Goal: Information Seeking & Learning: Learn about a topic

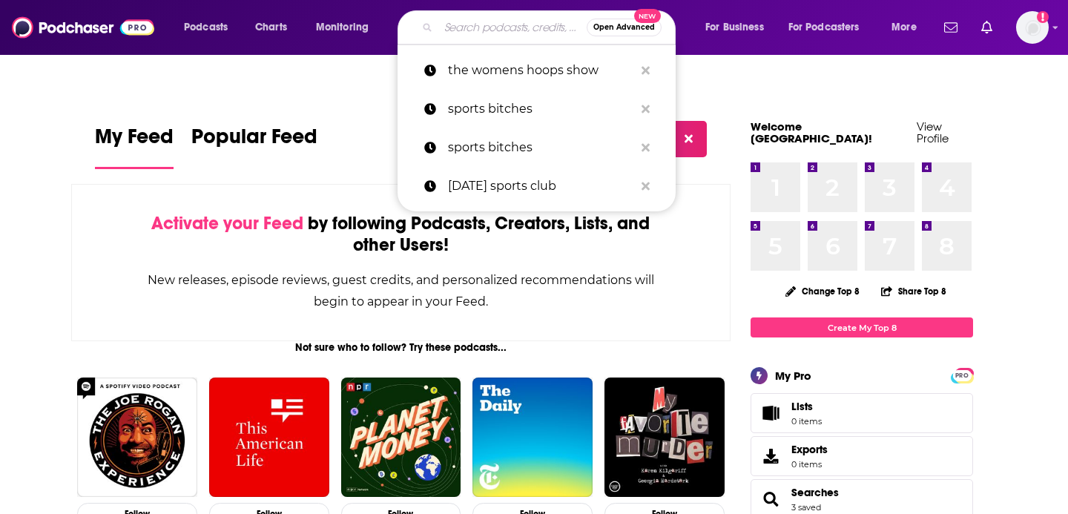
click at [500, 27] on input "Search podcasts, credits, & more..." at bounding box center [512, 28] width 148 height 24
click at [486, 22] on input "Search podcasts, credits, & more..." at bounding box center [512, 28] width 148 height 24
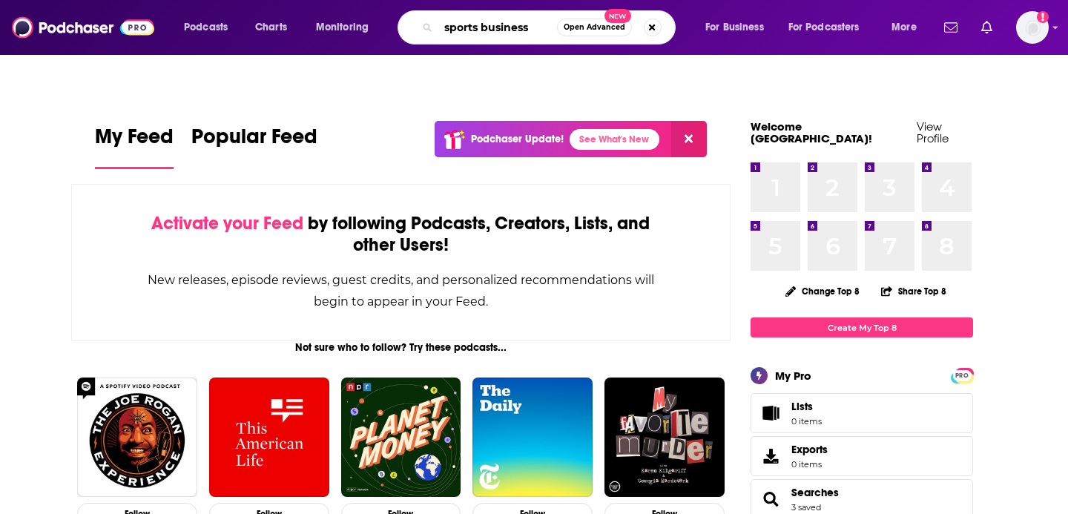
type input "sports business"
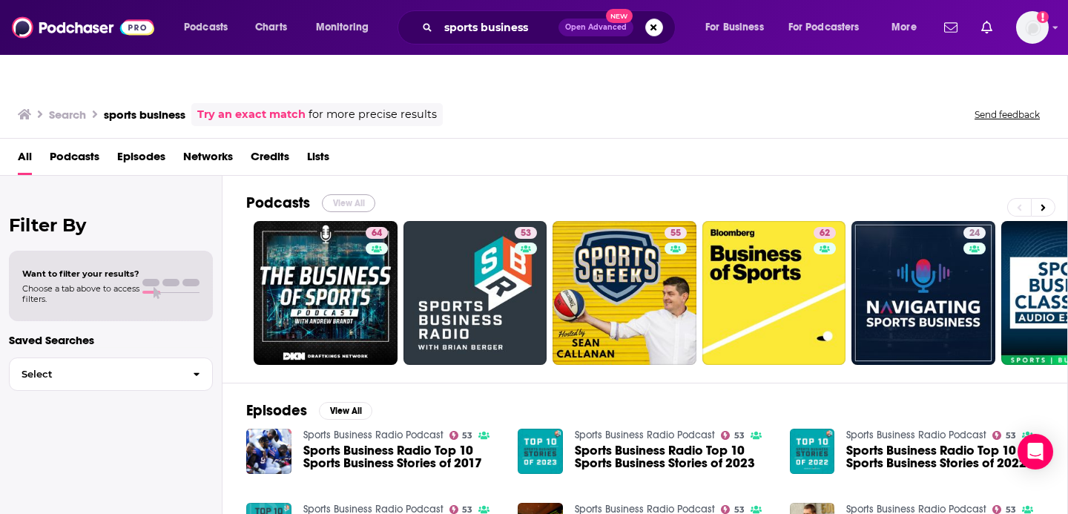
click at [343, 194] on button "View All" at bounding box center [348, 203] width 53 height 18
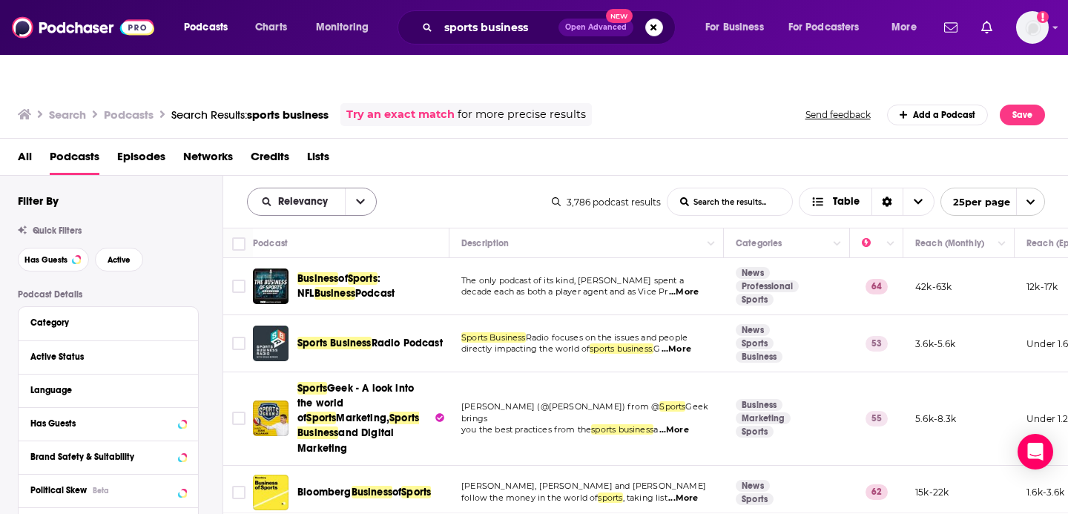
click at [363, 197] on icon "open menu" at bounding box center [360, 202] width 9 height 10
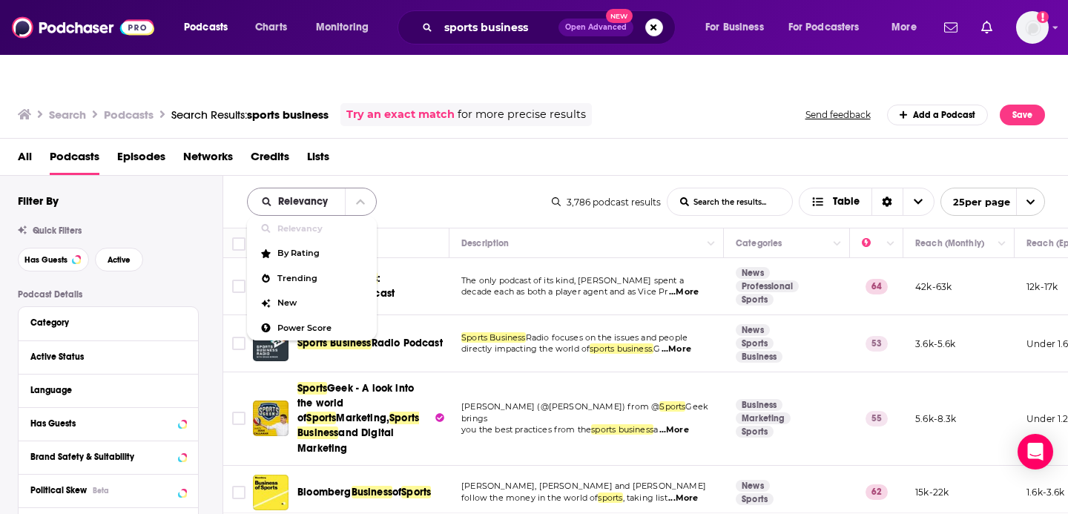
click at [363, 197] on icon "close menu" at bounding box center [360, 202] width 9 height 10
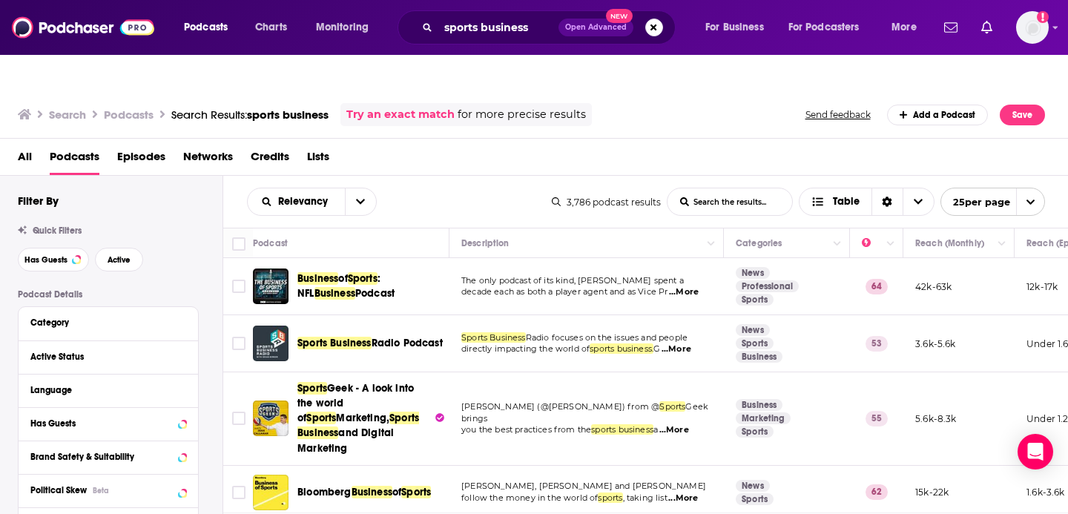
click at [1034, 188] on span "open menu" at bounding box center [1030, 201] width 28 height 27
click at [990, 265] on button "100 per page" at bounding box center [992, 276] width 103 height 23
click at [183, 350] on icon at bounding box center [182, 356] width 7 height 12
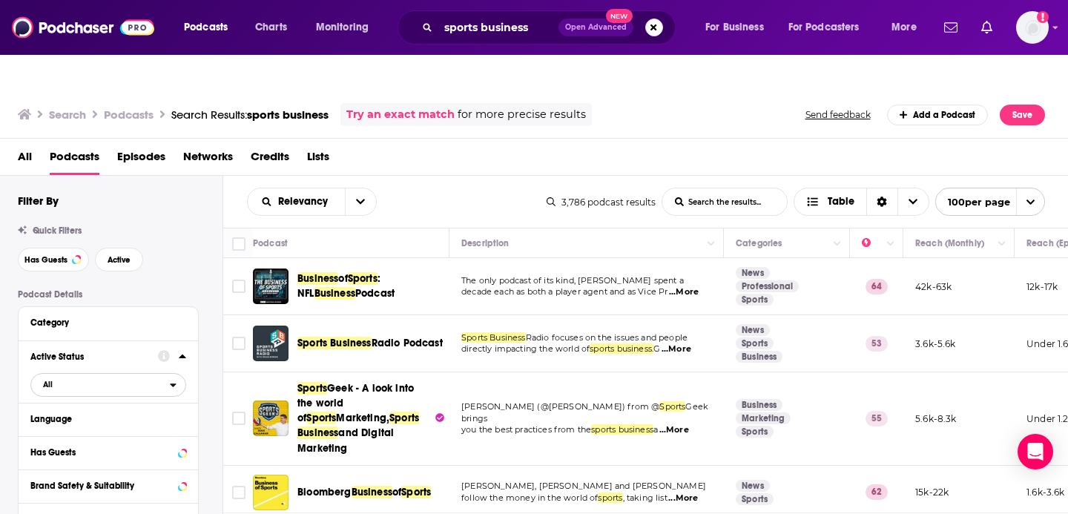
click at [136, 374] on span "All" at bounding box center [100, 383] width 139 height 19
click at [111, 429] on span "Active" at bounding box center [76, 433] width 77 height 8
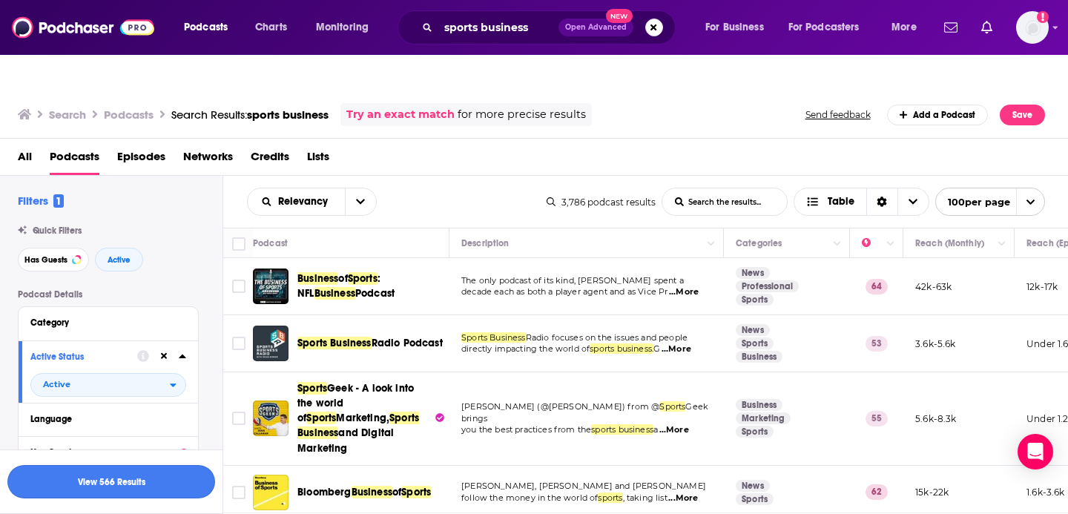
click at [163, 487] on button "View 566 Results" at bounding box center [111, 481] width 208 height 33
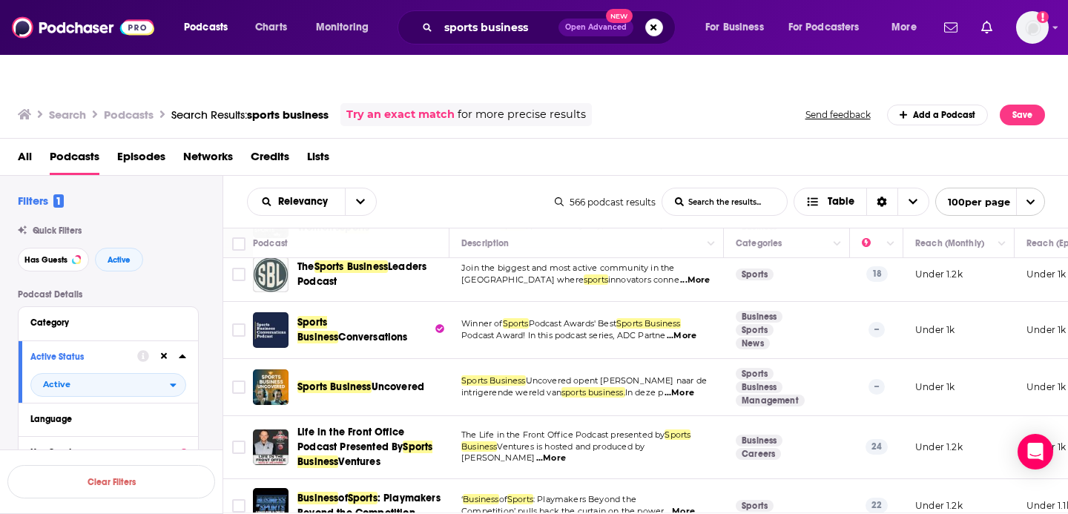
scroll to position [395, 0]
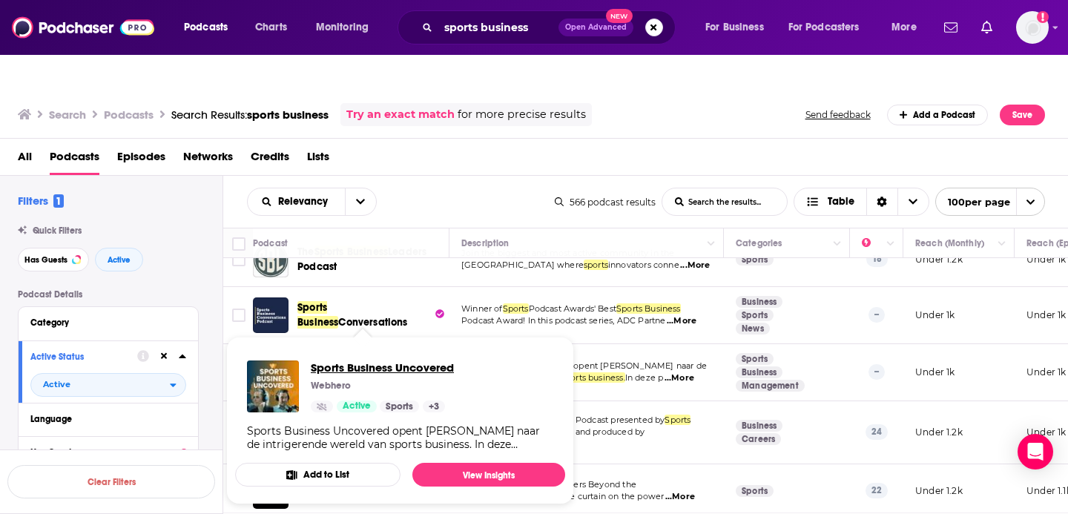
click at [346, 360] on span "Sports Business Uncovered" at bounding box center [382, 367] width 143 height 14
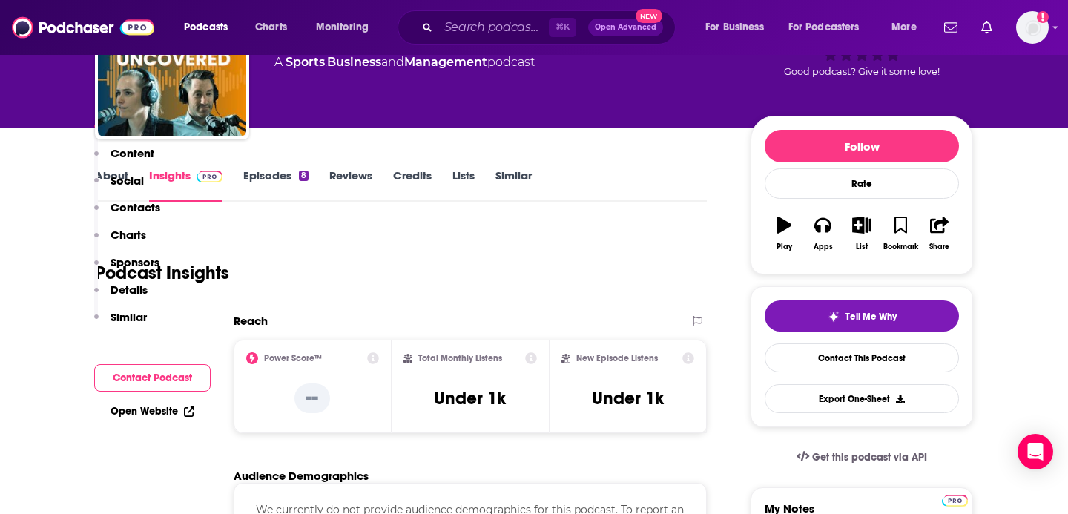
scroll to position [364, 0]
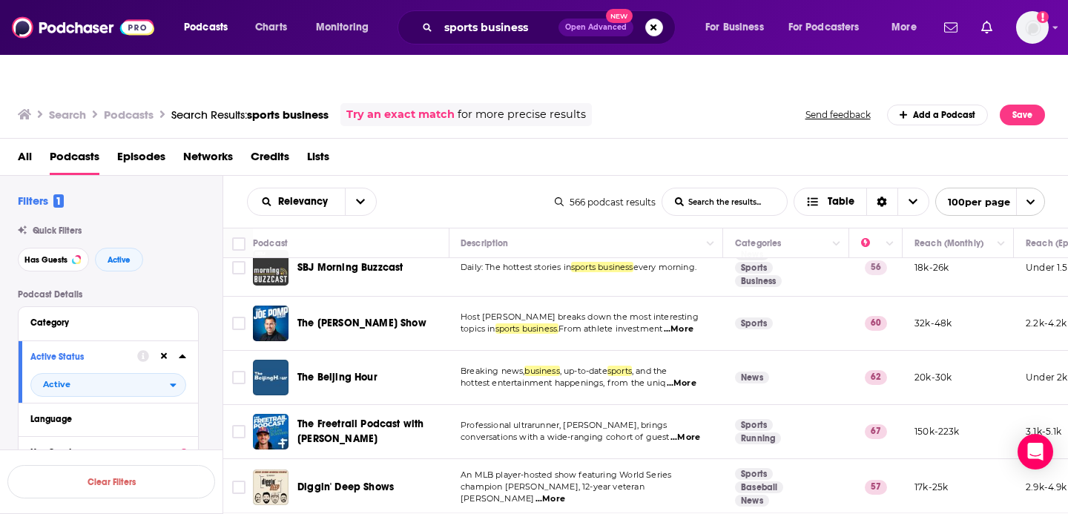
scroll to position [5422, 1]
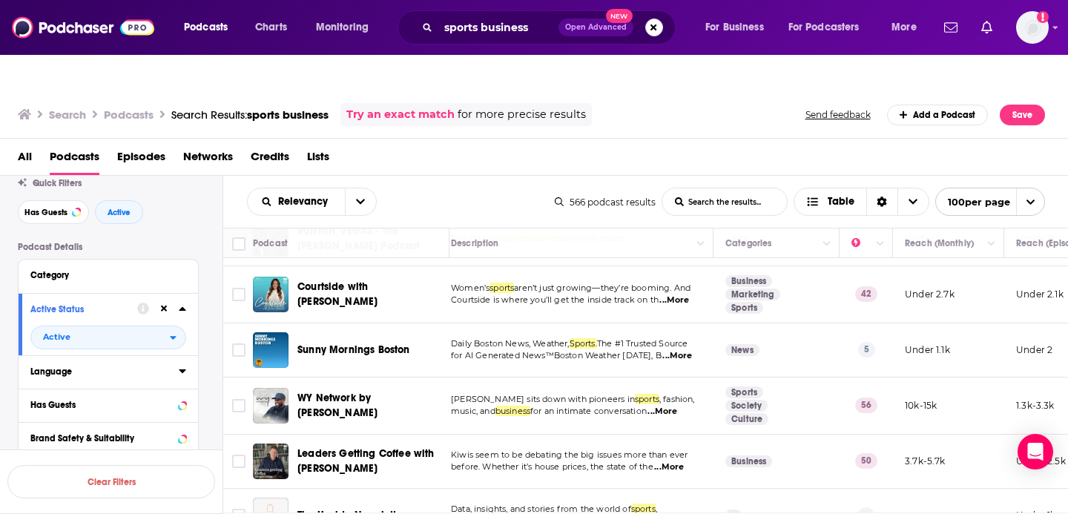
scroll to position [178, 0]
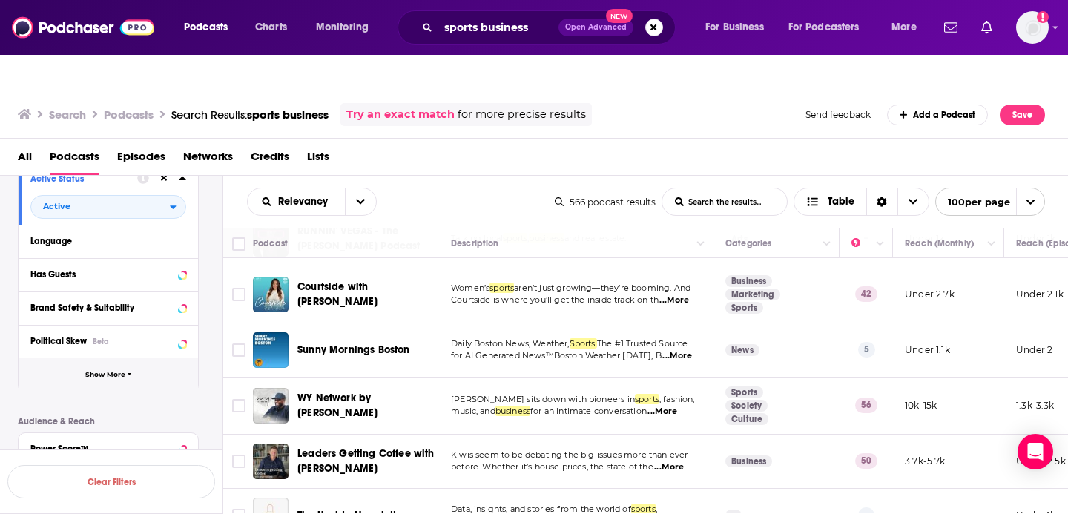
click at [106, 371] on span "Show More" at bounding box center [105, 375] width 40 height 8
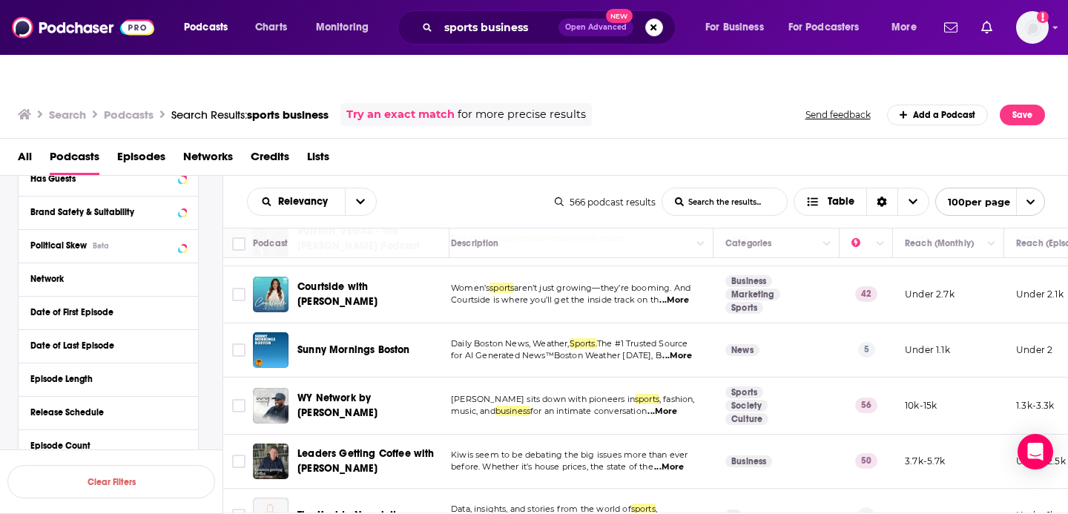
scroll to position [278, 0]
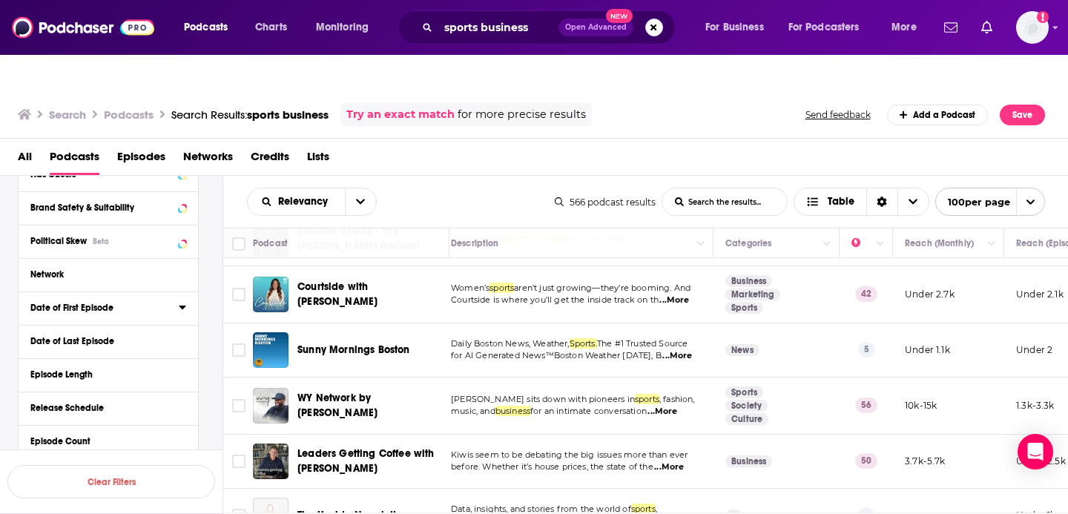
click at [102, 298] on button "Date of First Episode" at bounding box center [104, 307] width 148 height 19
click at [122, 369] on div "Date of Last Episode" at bounding box center [99, 374] width 139 height 10
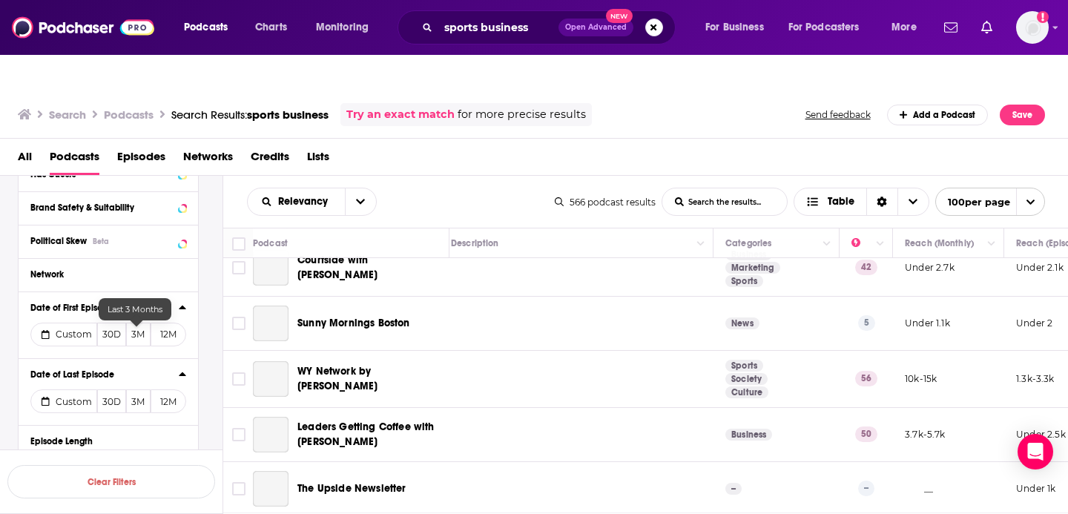
click at [181, 372] on icon at bounding box center [182, 374] width 7 height 4
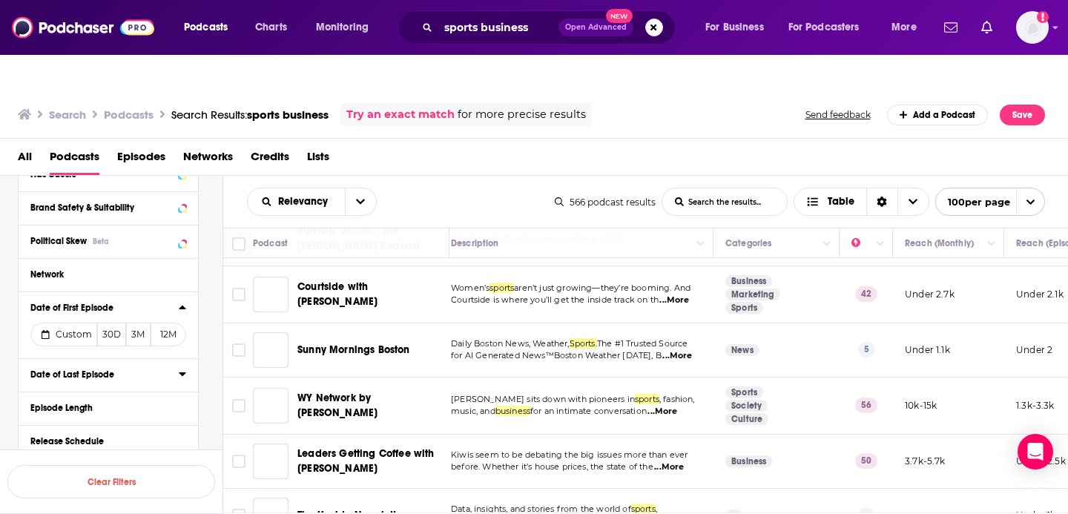
click at [180, 372] on icon at bounding box center [182, 374] width 7 height 4
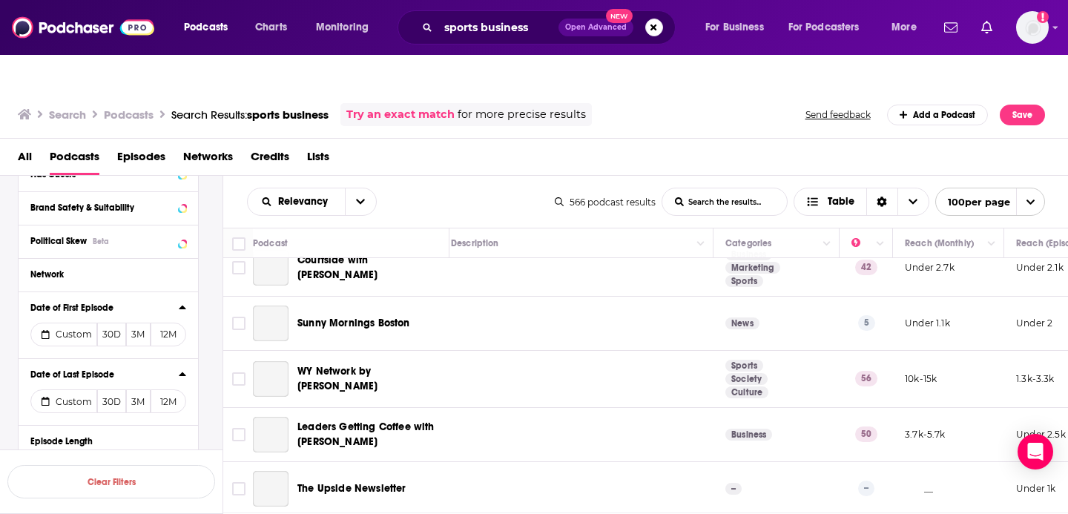
click at [183, 368] on icon at bounding box center [182, 374] width 7 height 12
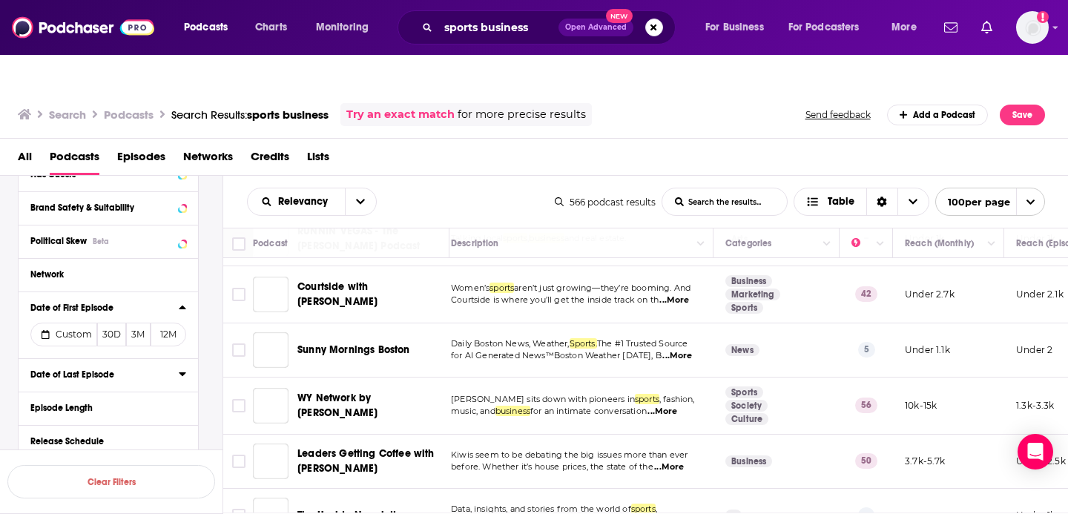
click at [183, 372] on icon at bounding box center [182, 374] width 7 height 4
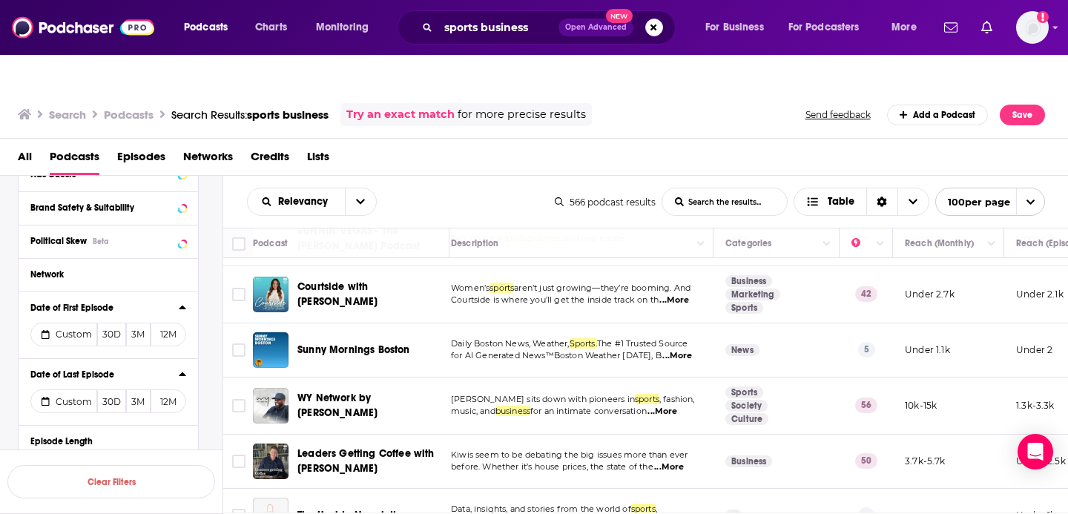
click at [101, 365] on button "Date of Last Episode" at bounding box center [104, 374] width 148 height 19
click at [108, 398] on button "Episode Length" at bounding box center [104, 407] width 148 height 19
click at [108, 369] on div "Date of Last Episode" at bounding box center [103, 374] width 146 height 10
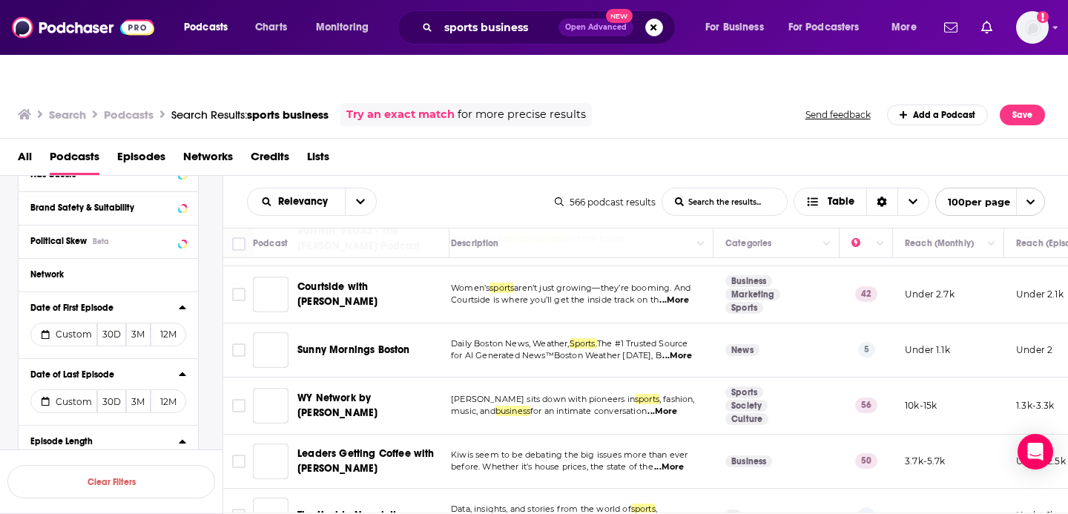
click at [112, 389] on button "30D" at bounding box center [111, 401] width 29 height 24
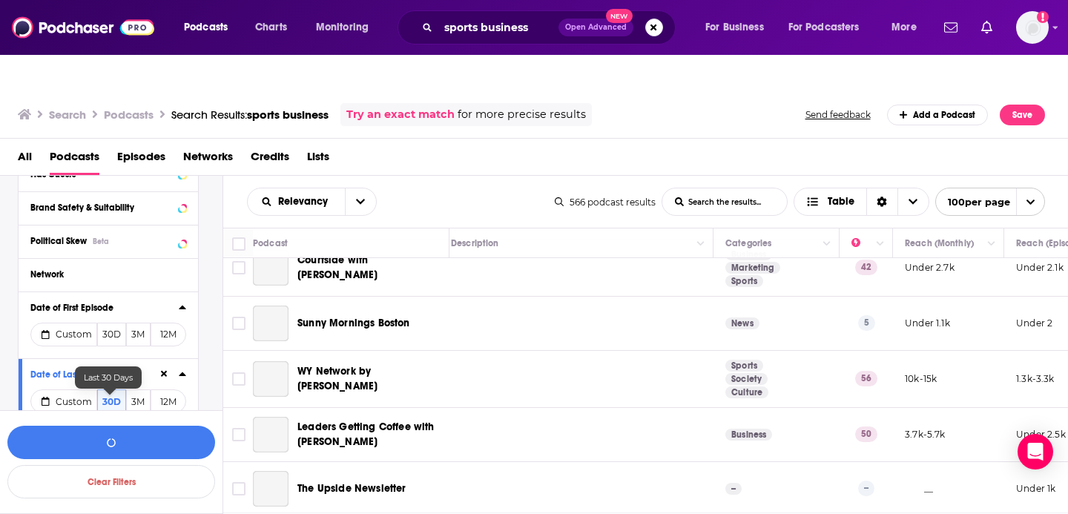
click at [110, 389] on button "30D" at bounding box center [111, 401] width 29 height 24
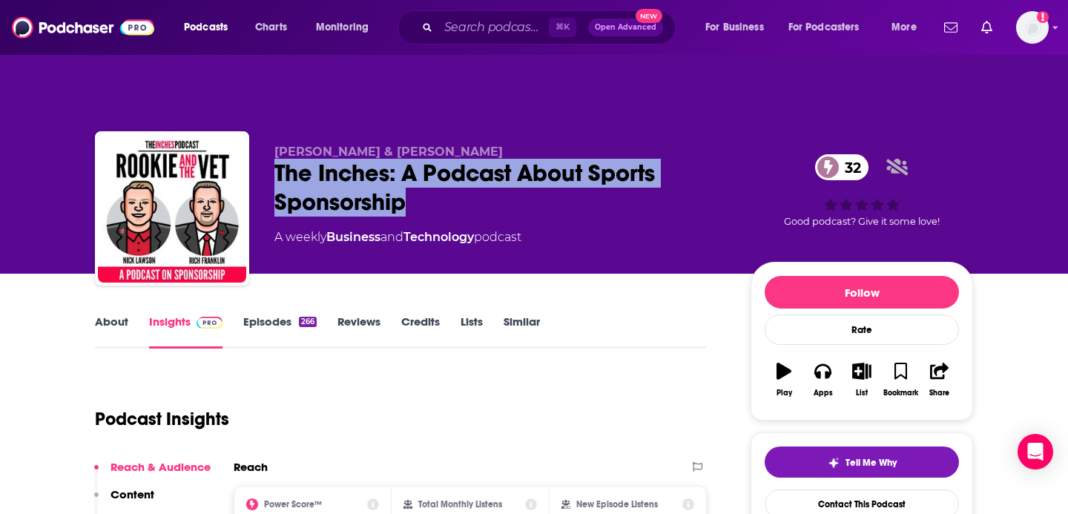
drag, startPoint x: 430, startPoint y: 173, endPoint x: 261, endPoint y: 139, distance: 172.5
click at [261, 138] on div "Nick Lawson & Rich Franklin The Inches: A Podcast About Sports Sponsorship 32 A…" at bounding box center [534, 211] width 878 height 160
copy h2 "The Inches: A Podcast About Sports Sponsorship"
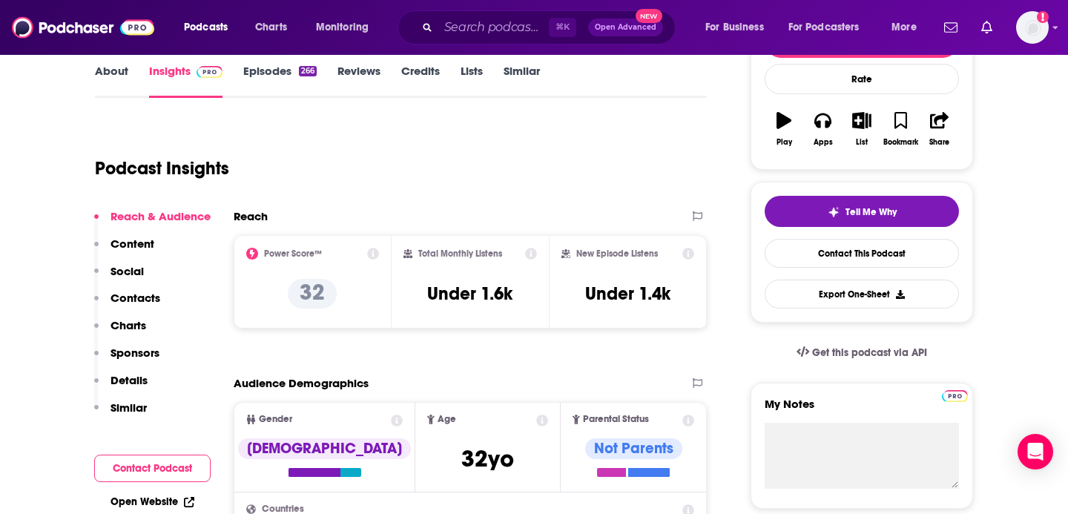
scroll to position [336, 0]
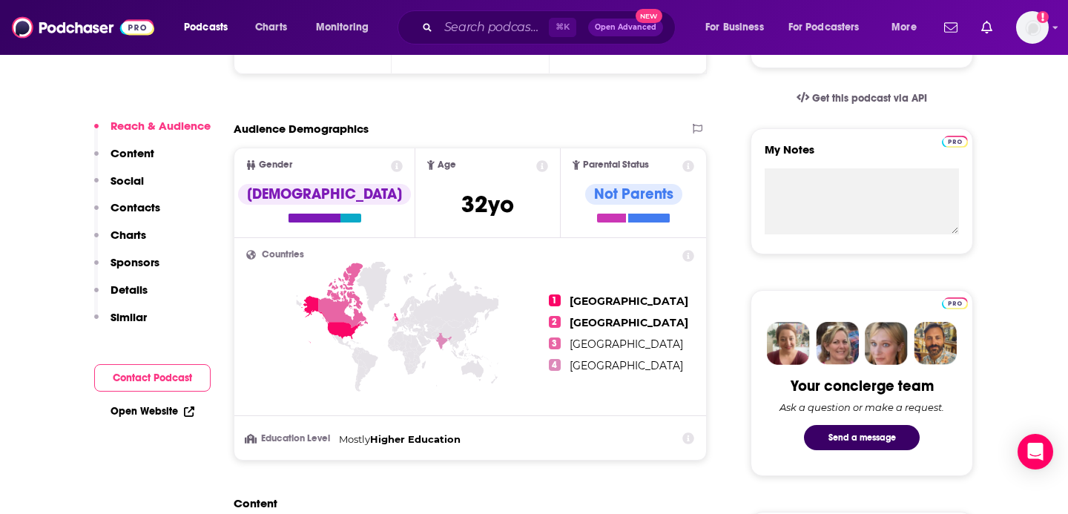
click at [150, 383] on button "Contact Podcast" at bounding box center [152, 377] width 116 height 27
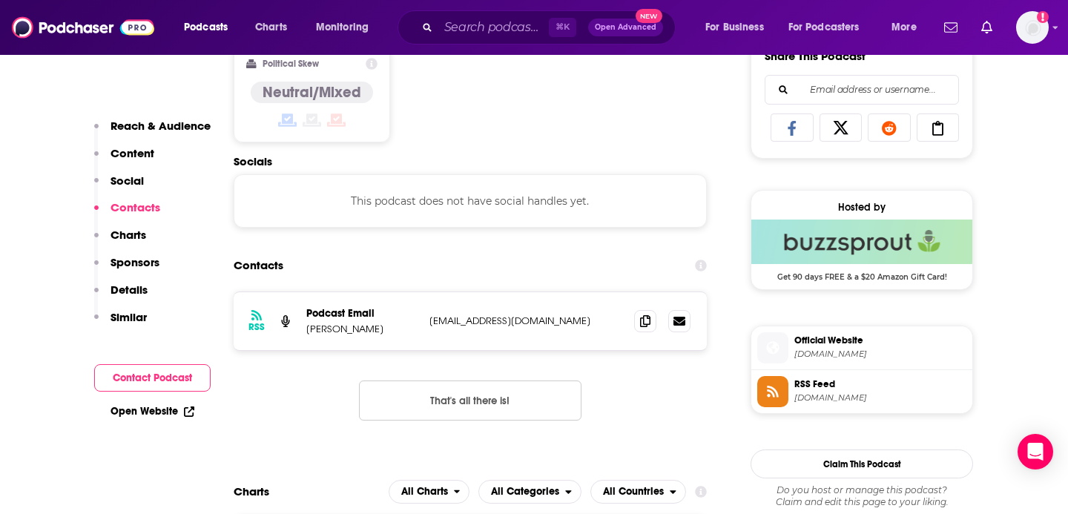
scroll to position [996, 0]
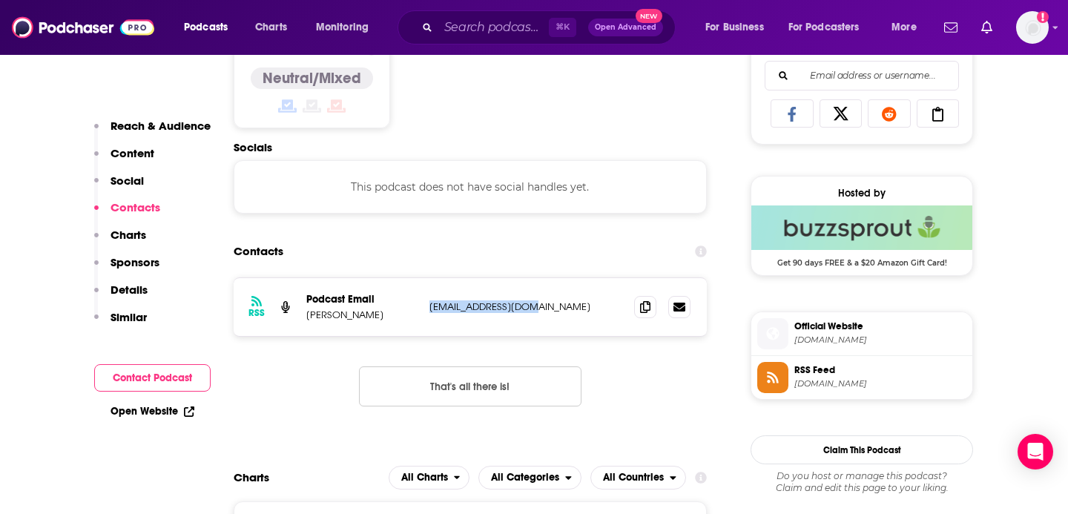
drag, startPoint x: 567, startPoint y: 277, endPoint x: 423, endPoint y: 275, distance: 143.9
click at [423, 278] on div "RSS Podcast Email Nick Lawson nlawson@sqwadapp.co nlawson@sqwadapp.co" at bounding box center [470, 307] width 473 height 58
copy p "nlawson@sqwadapp.co"
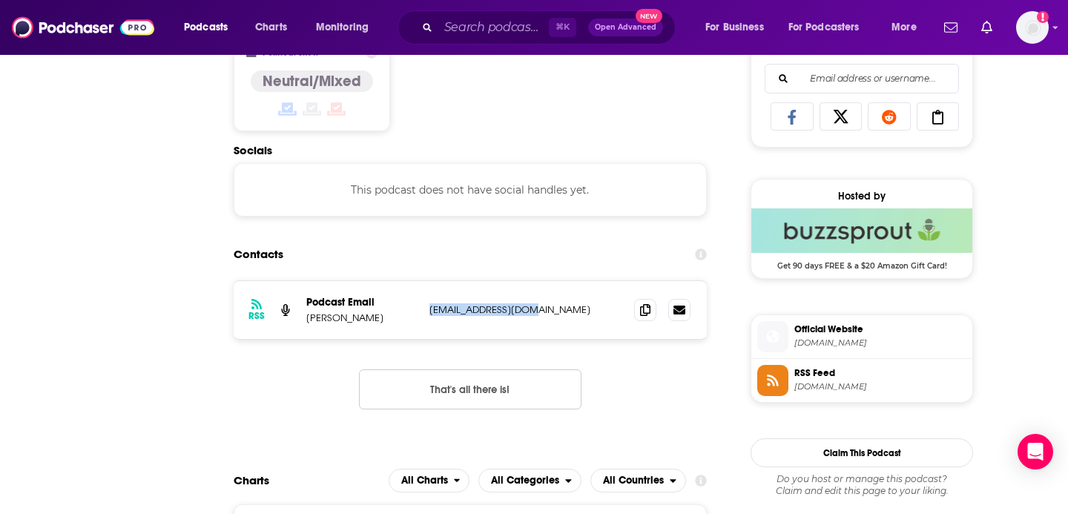
scroll to position [0, 0]
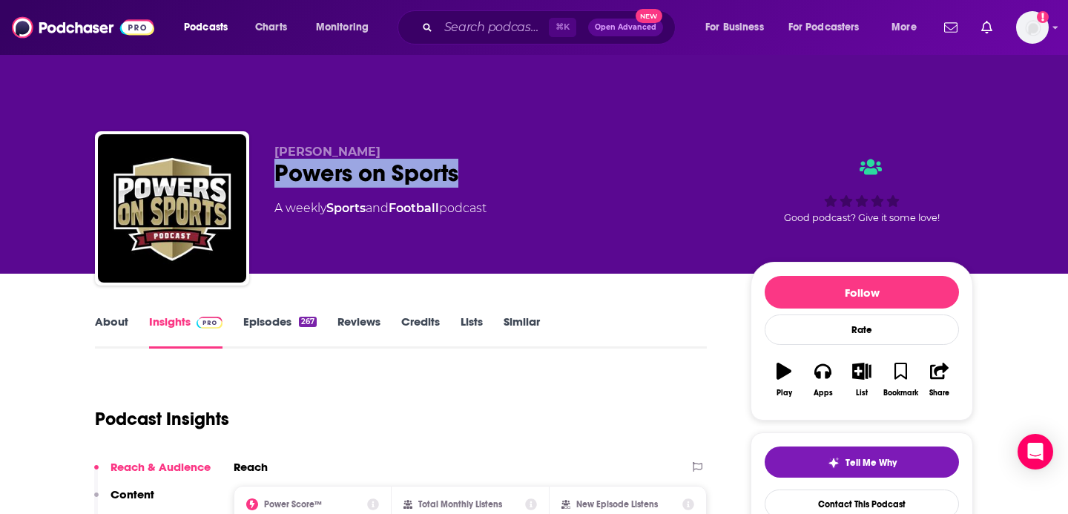
drag, startPoint x: 491, startPoint y: 147, endPoint x: 277, endPoint y: 145, distance: 213.6
click at [277, 159] on div "Powers on Sports" at bounding box center [500, 173] width 452 height 29
copy h2 "Powers on Sports"
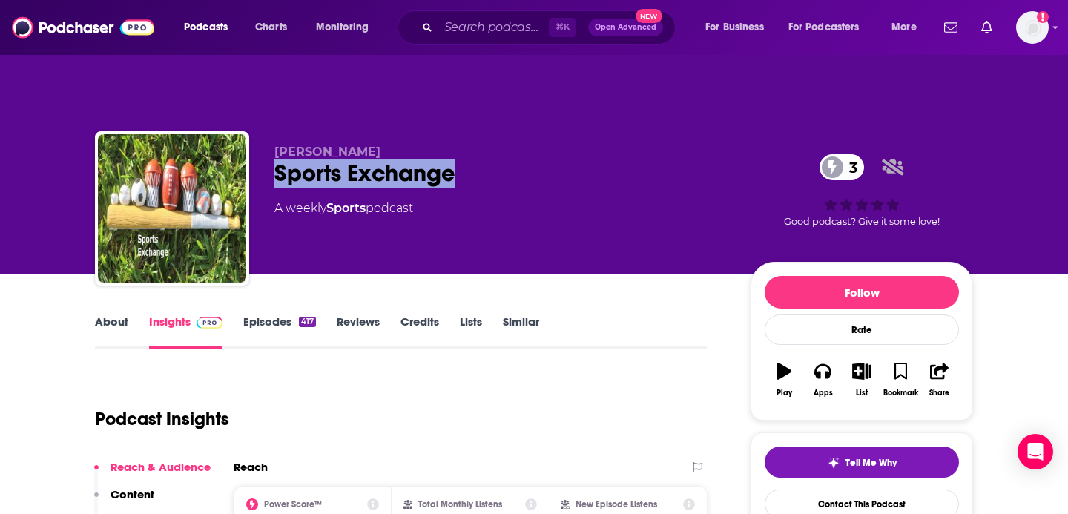
drag, startPoint x: 471, startPoint y: 144, endPoint x: 266, endPoint y: 145, distance: 204.7
click at [266, 145] on div "Scott Morganroth Sports Exchange 3 A weekly Sports podcast 3 Good podcast? Give…" at bounding box center [534, 211] width 878 height 160
copy h2 "Sports Exchange"
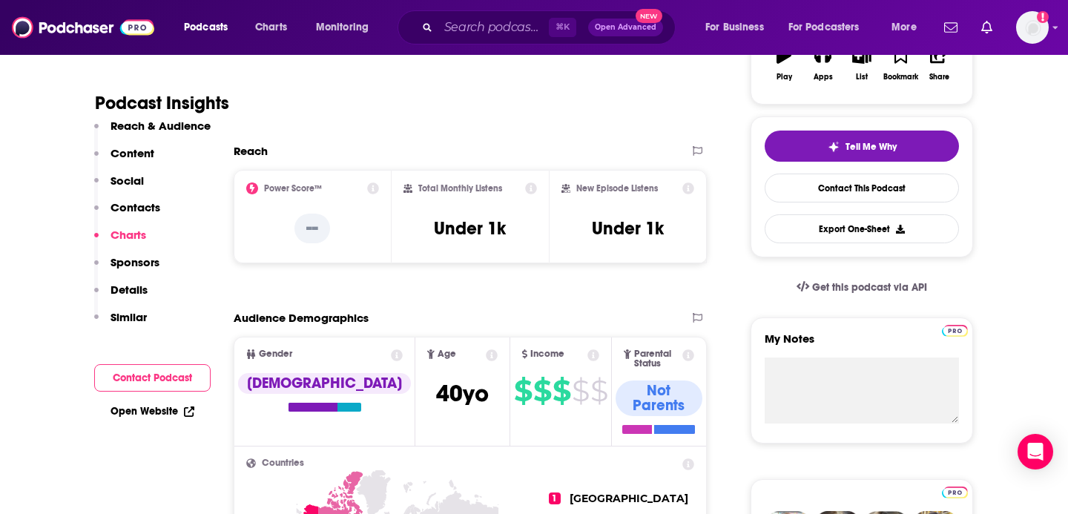
scroll to position [166, 0]
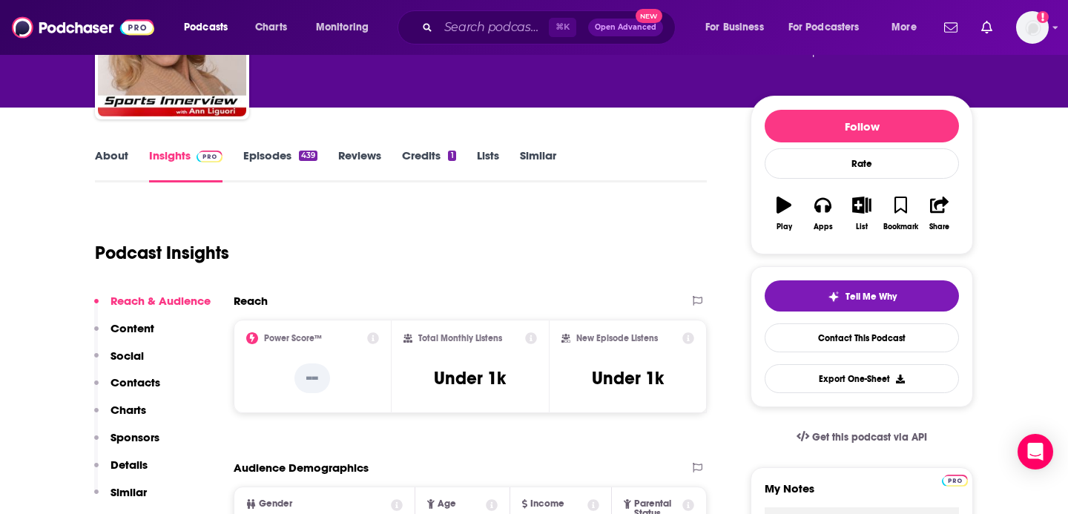
click at [121, 321] on p "Content" at bounding box center [132, 328] width 44 height 14
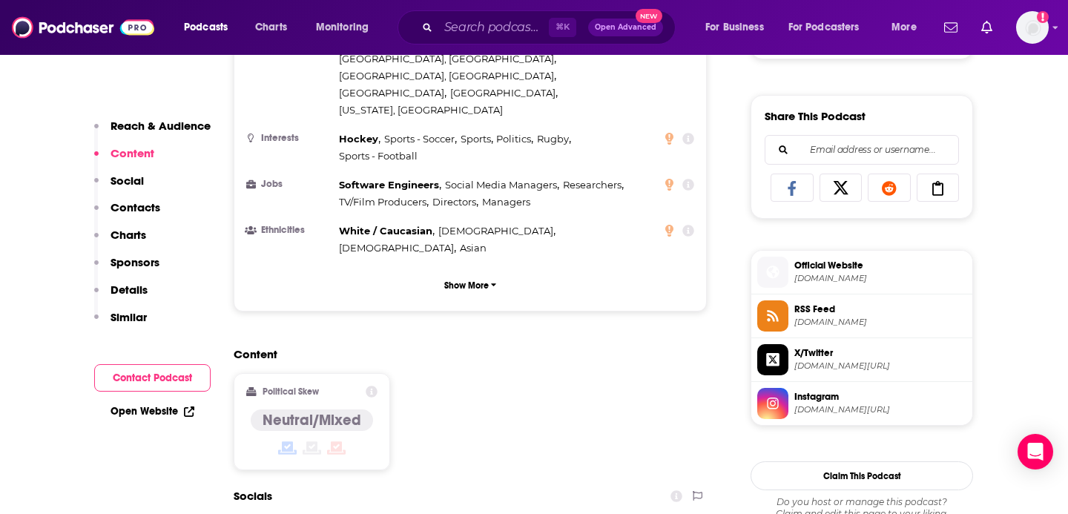
scroll to position [944, 0]
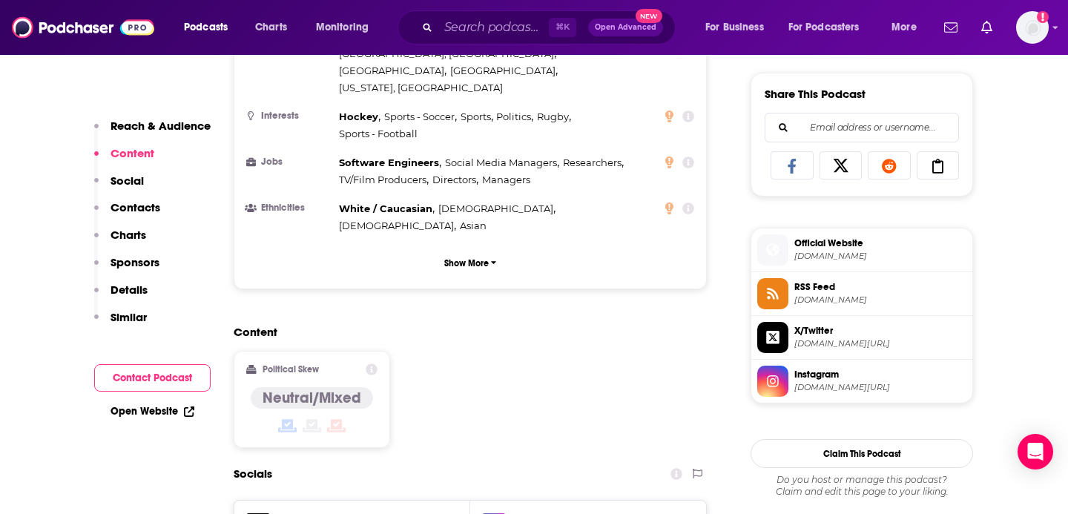
click at [139, 182] on p "Social" at bounding box center [126, 181] width 33 height 14
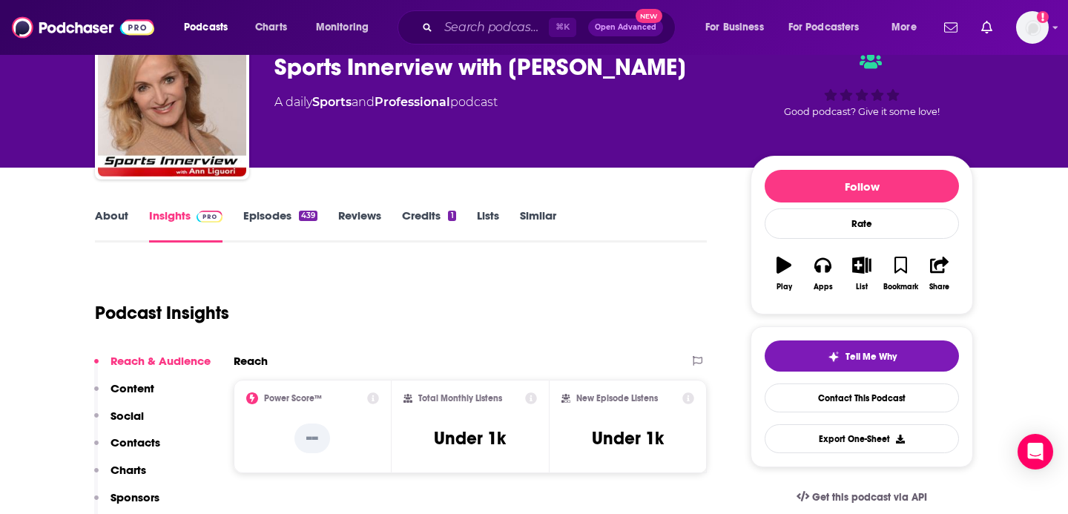
scroll to position [0, 0]
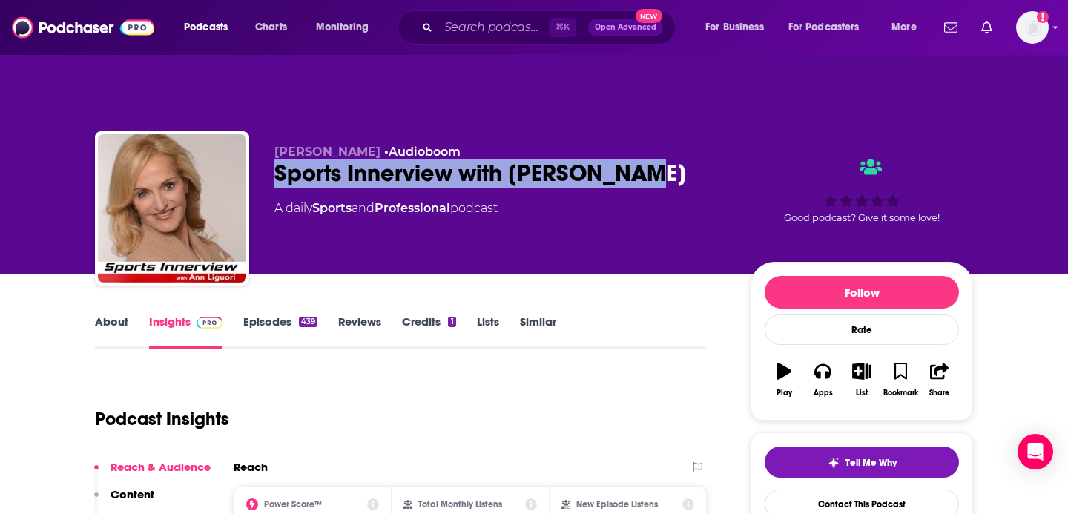
drag, startPoint x: 651, startPoint y: 146, endPoint x: 270, endPoint y: 142, distance: 381.2
click at [270, 142] on div "Ann Liguori • Audioboom Sports Innerview with Ann Liguori A daily Sports and Pr…" at bounding box center [534, 211] width 878 height 160
copy h2 "Sports Innerview with Ann Liguori"
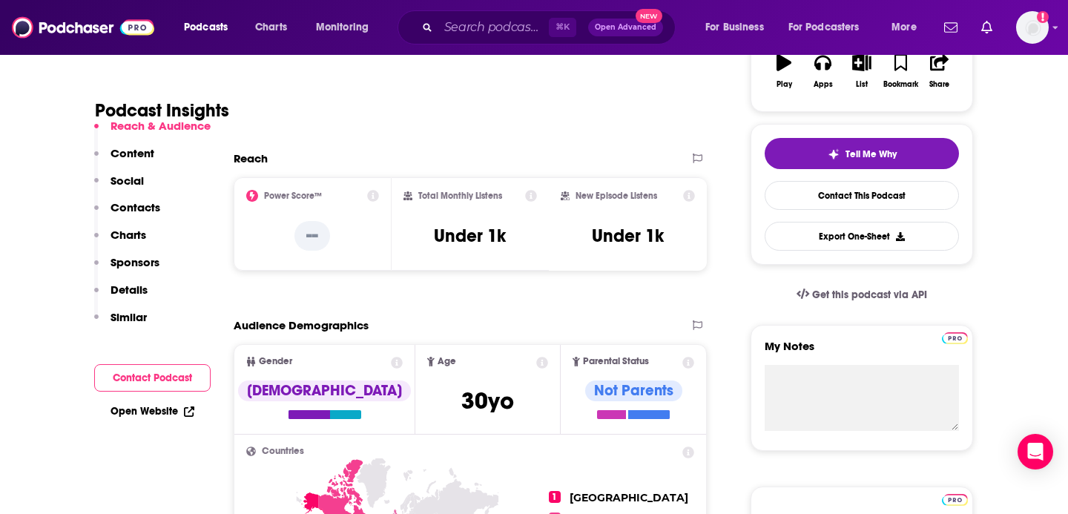
scroll to position [146, 0]
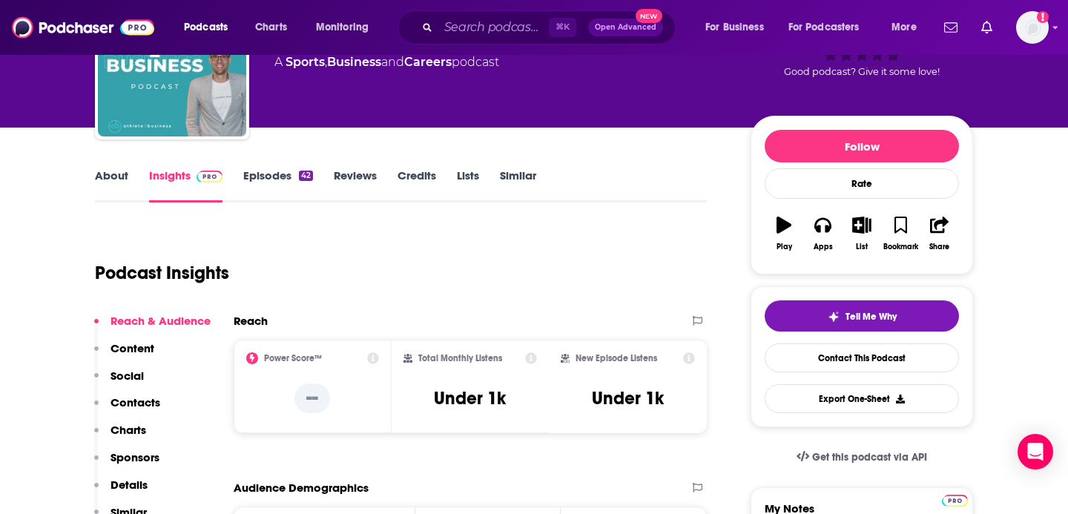
click at [265, 168] on link "Episodes 42" at bounding box center [278, 185] width 70 height 34
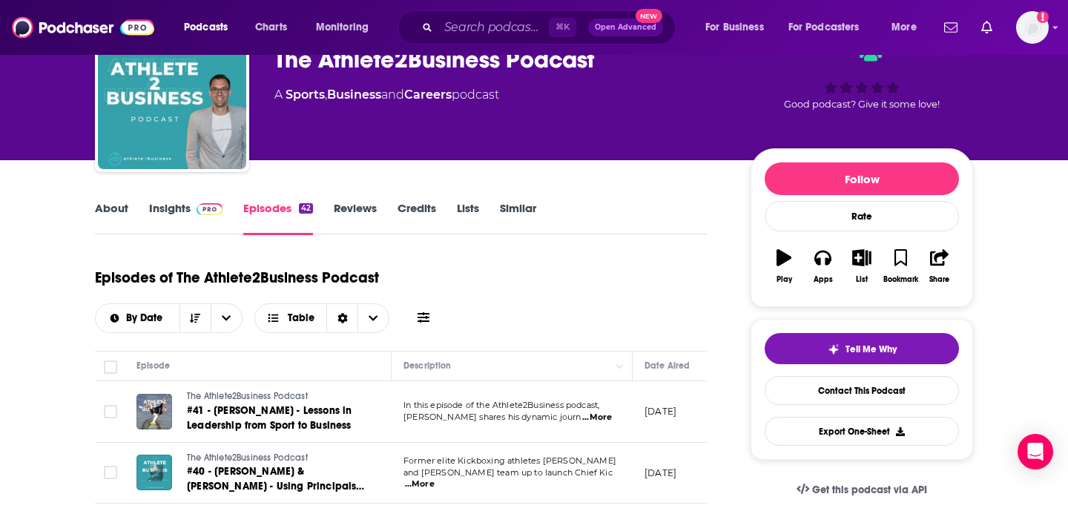
scroll to position [39, 0]
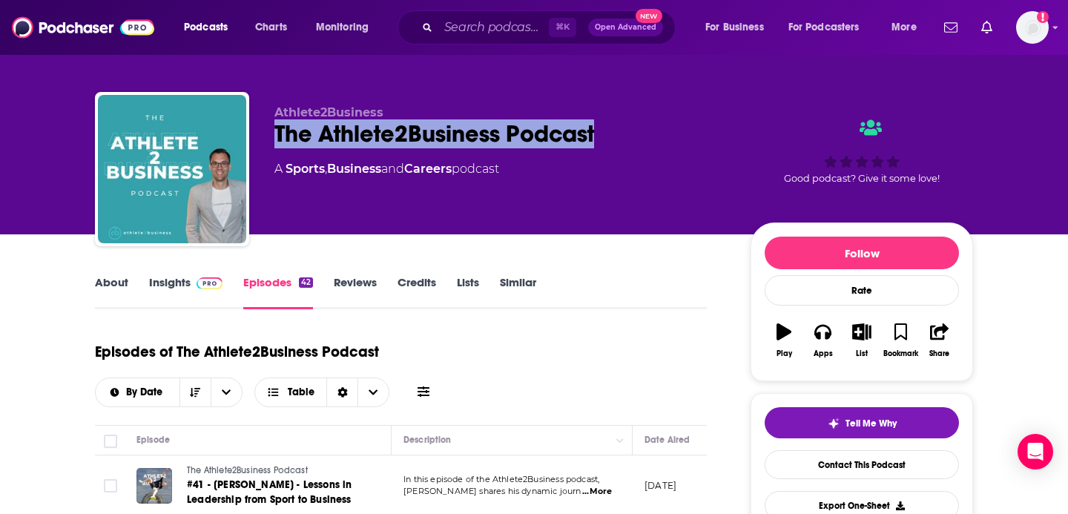
drag, startPoint x: 605, startPoint y: 104, endPoint x: 266, endPoint y: 102, distance: 338.9
click at [266, 102] on div "Athlete2Business The Athlete2Business Podcast A Sports , Business and Careers p…" at bounding box center [534, 172] width 878 height 160
copy h2 "The Athlete2Business Podcast"
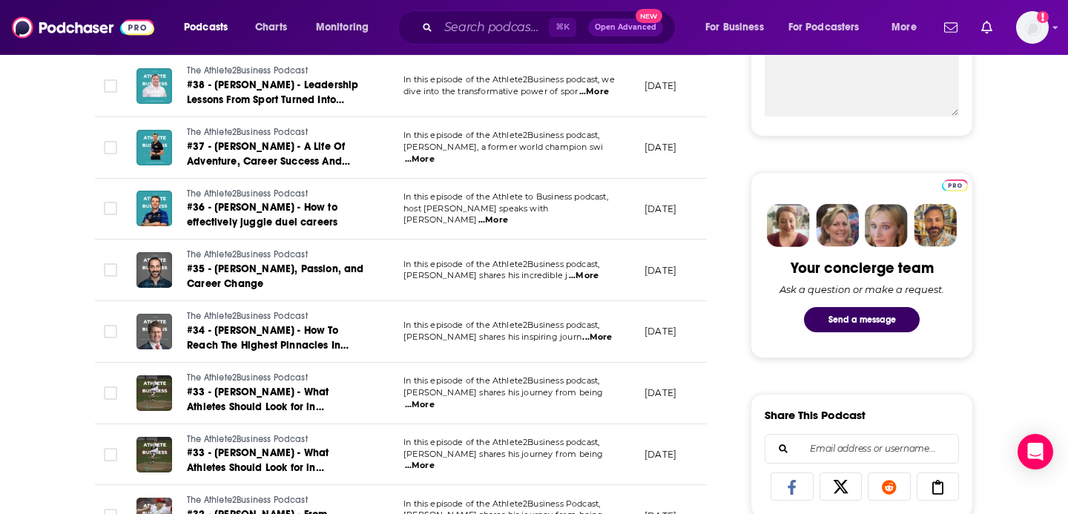
scroll to position [98, 0]
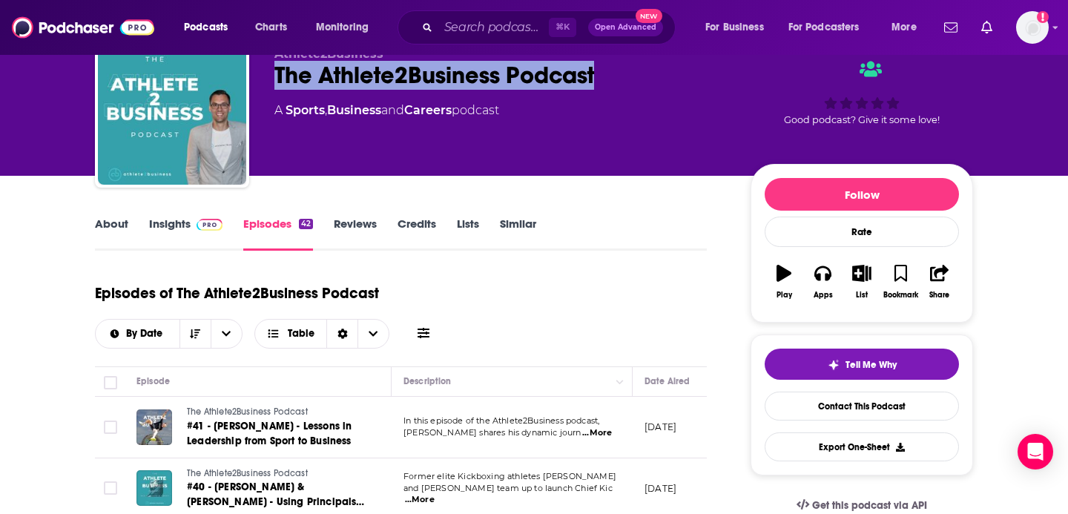
click at [112, 217] on link "About" at bounding box center [111, 234] width 33 height 34
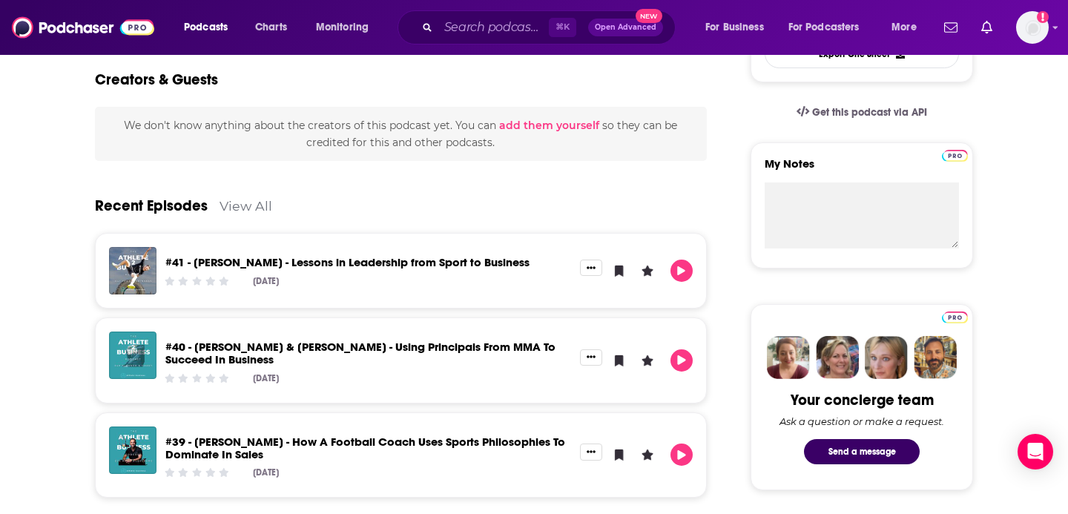
scroll to position [183, 0]
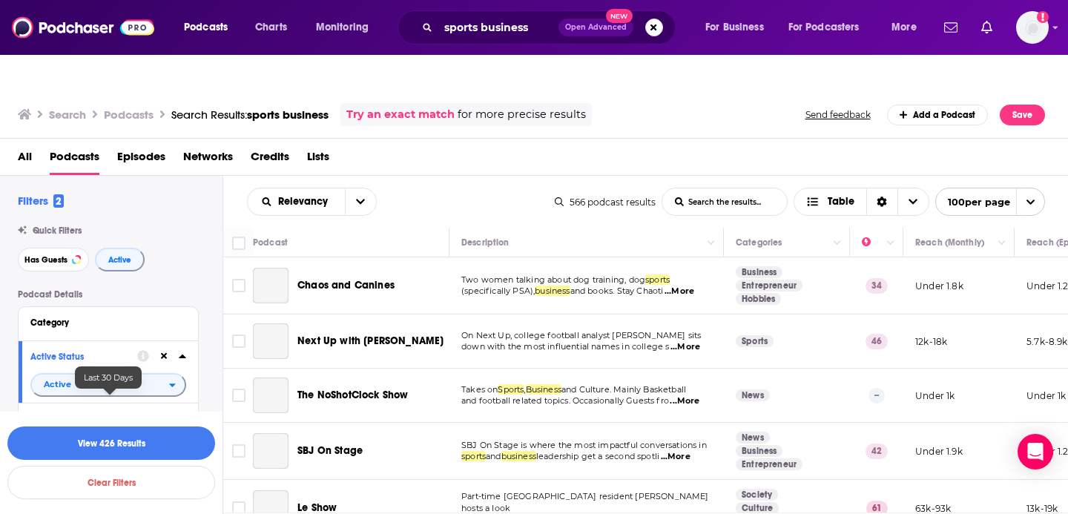
scroll to position [4387, 10]
